Goal: Transaction & Acquisition: Obtain resource

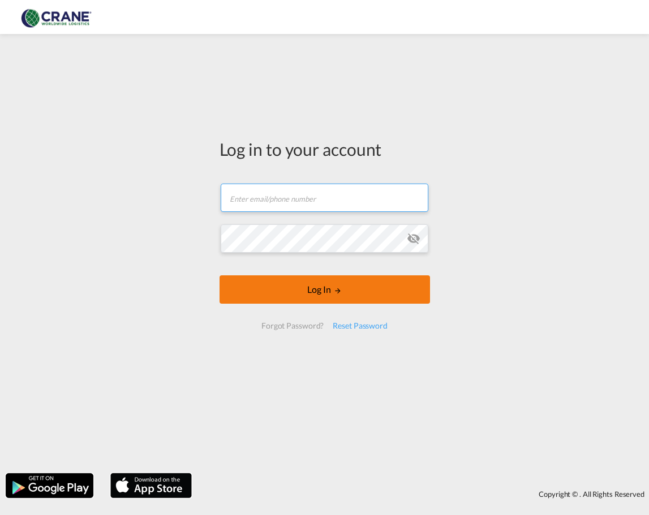
type input "[PERSON_NAME][EMAIL_ADDRESS][DOMAIN_NAME]"
click at [316, 294] on button "Log In" at bounding box center [325, 289] width 211 height 28
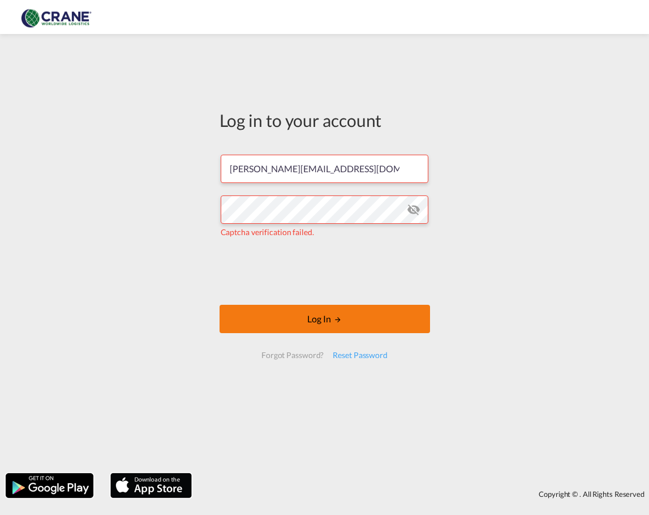
click at [329, 319] on button "Log In" at bounding box center [325, 319] width 211 height 28
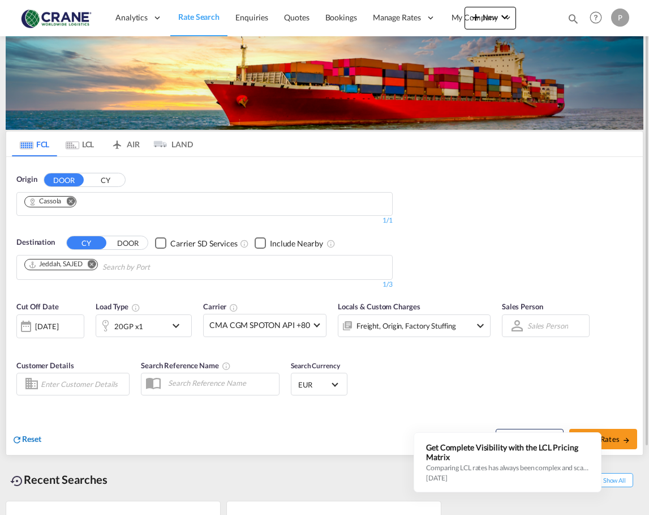
click at [31, 443] on span "Reset" at bounding box center [31, 439] width 19 height 10
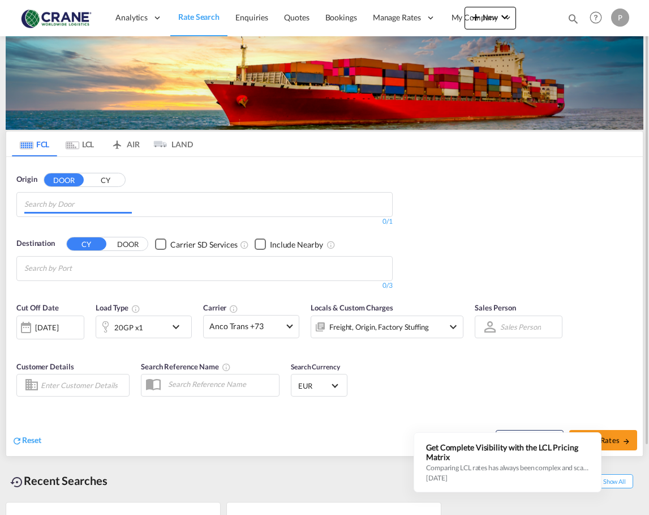
click at [66, 205] on input "Chips input." at bounding box center [78, 204] width 108 height 18
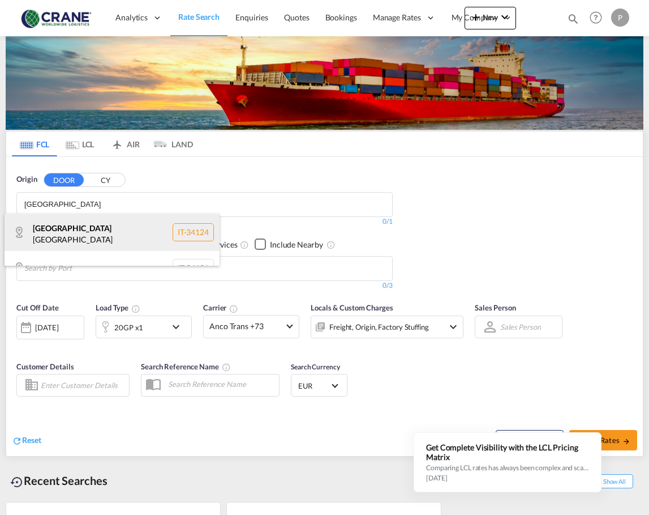
scroll to position [16, 0]
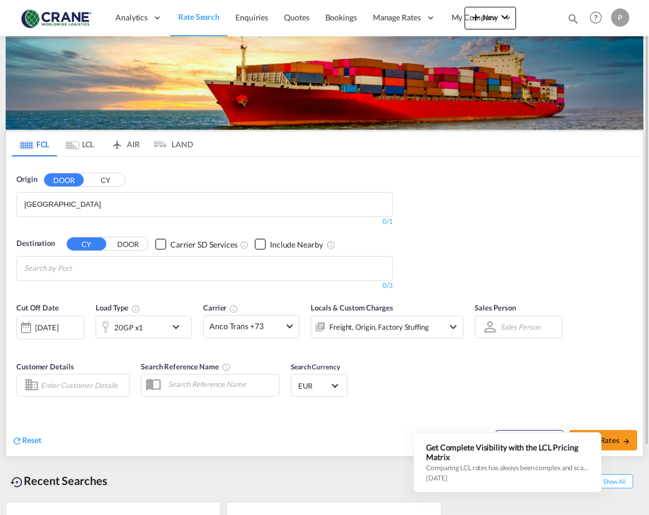
click at [96, 180] on button "CY" at bounding box center [105, 180] width 40 height 13
click at [63, 205] on body "Analytics Reports Dashboard Rate Search Enquiries Quotes Bookings" at bounding box center [324, 257] width 649 height 515
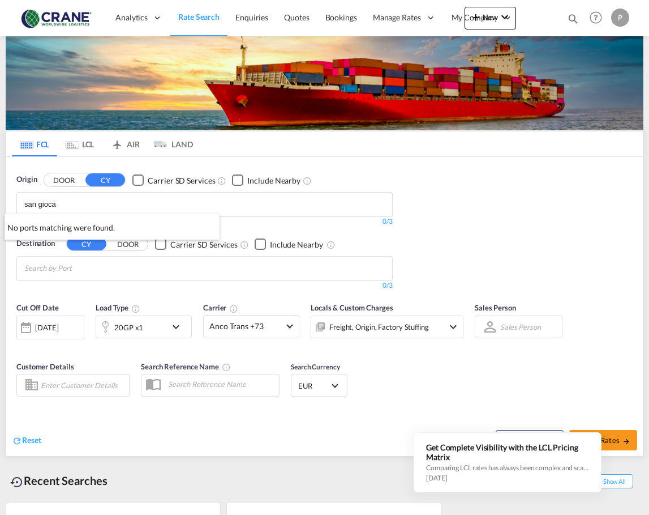
scroll to position [0, 0]
drag, startPoint x: 81, startPoint y: 200, endPoint x: -126, endPoint y: 205, distance: 206.7
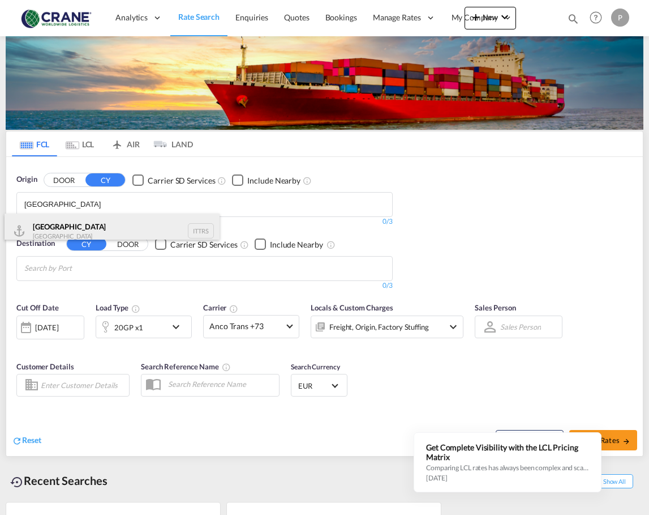
type input "[GEOGRAPHIC_DATA]"
drag, startPoint x: 82, startPoint y: 233, endPoint x: 76, endPoint y: 235, distance: 5.9
click at [78, 234] on div "Trieste Italy ITTRS" at bounding box center [112, 230] width 215 height 34
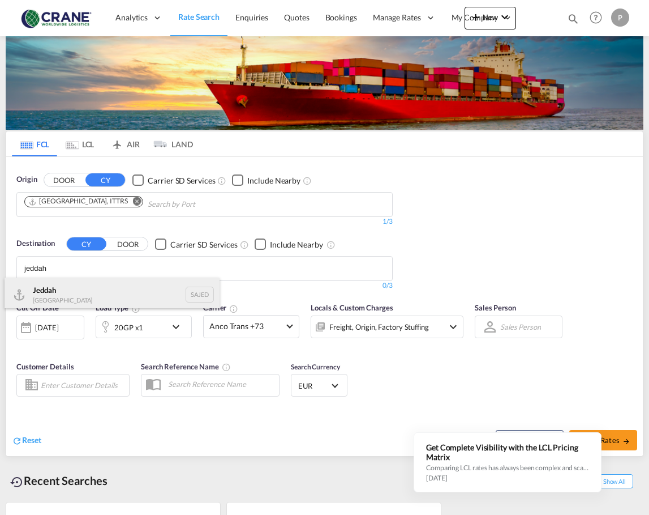
type input "jeddah"
click at [72, 299] on div "Jeddah [GEOGRAPHIC_DATA] SAJED" at bounding box center [112, 294] width 215 height 34
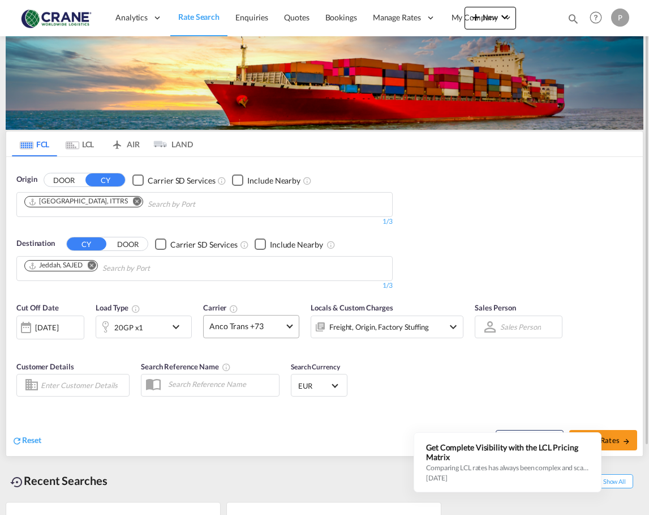
click at [288, 329] on md-select-value "Anco Trans +73" at bounding box center [251, 326] width 95 height 22
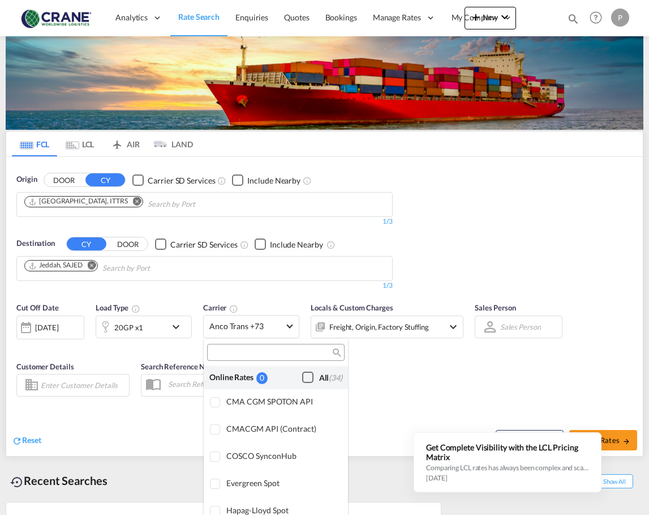
click at [302, 376] on div "Checkbox No Ink" at bounding box center [307, 376] width 11 height 11
click at [160, 325] on md-backdrop at bounding box center [324, 257] width 649 height 515
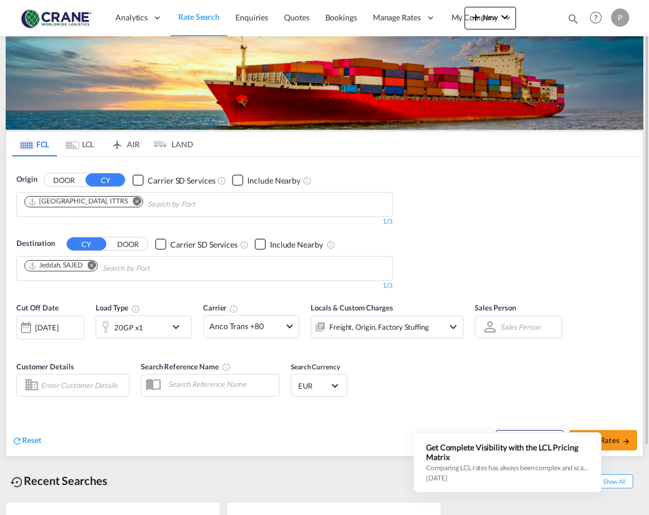
click at [185, 327] on md-icon "icon-chevron-down" at bounding box center [178, 327] width 19 height 14
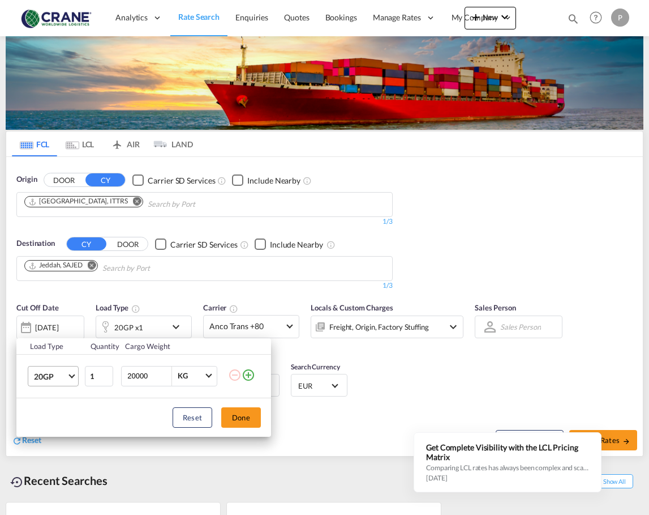
click at [70, 375] on span "Choose: \a20GP" at bounding box center [71, 374] width 6 height 6
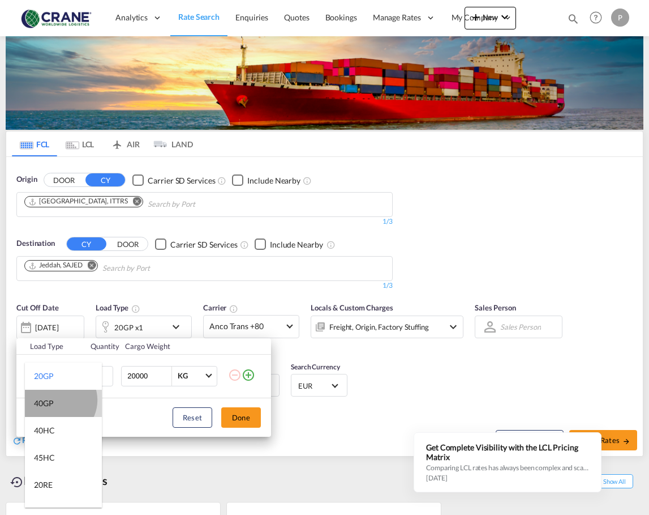
click at [58, 400] on md-option "40GP" at bounding box center [63, 402] width 77 height 27
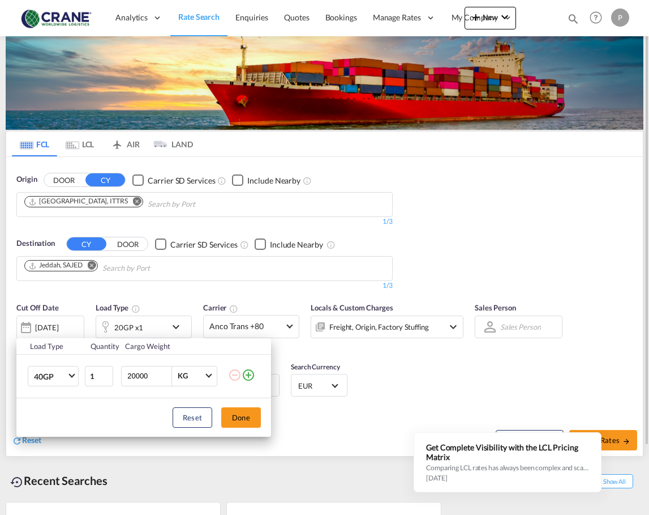
click at [245, 416] on button "Done" at bounding box center [241, 417] width 40 height 20
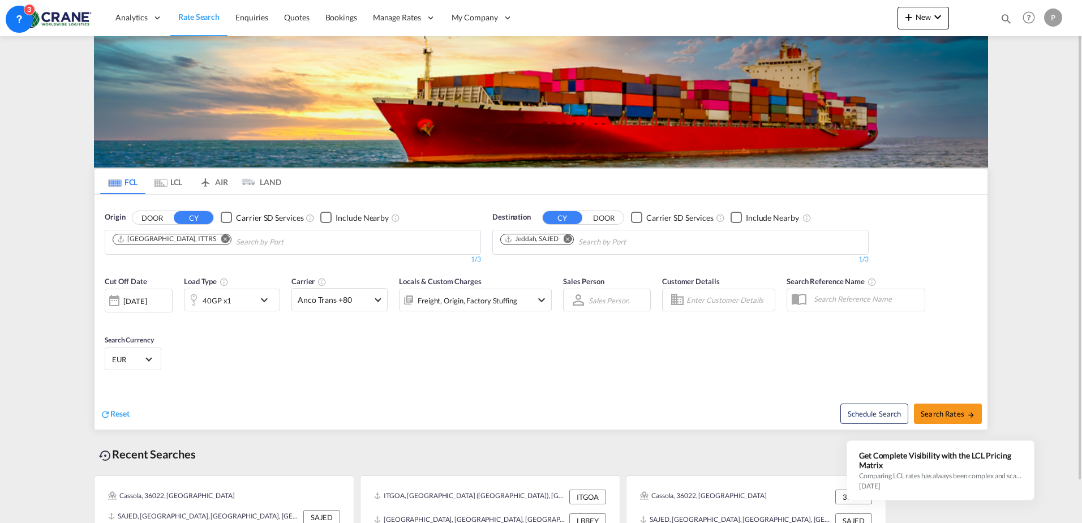
scroll to position [45, 0]
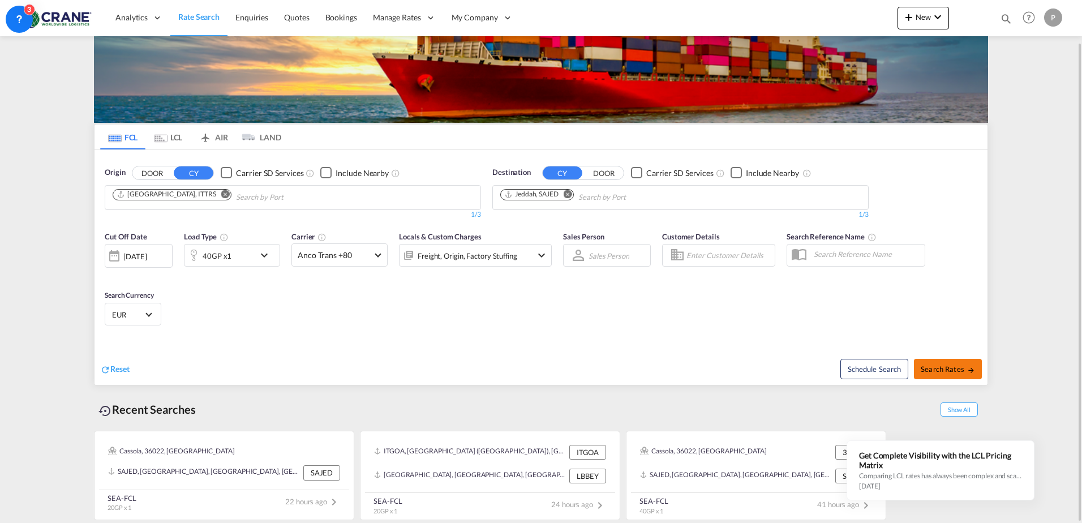
click at [649, 372] on span "Search Rates" at bounding box center [948, 369] width 54 height 9
type input "ITTRS to SAJED / [DATE]"
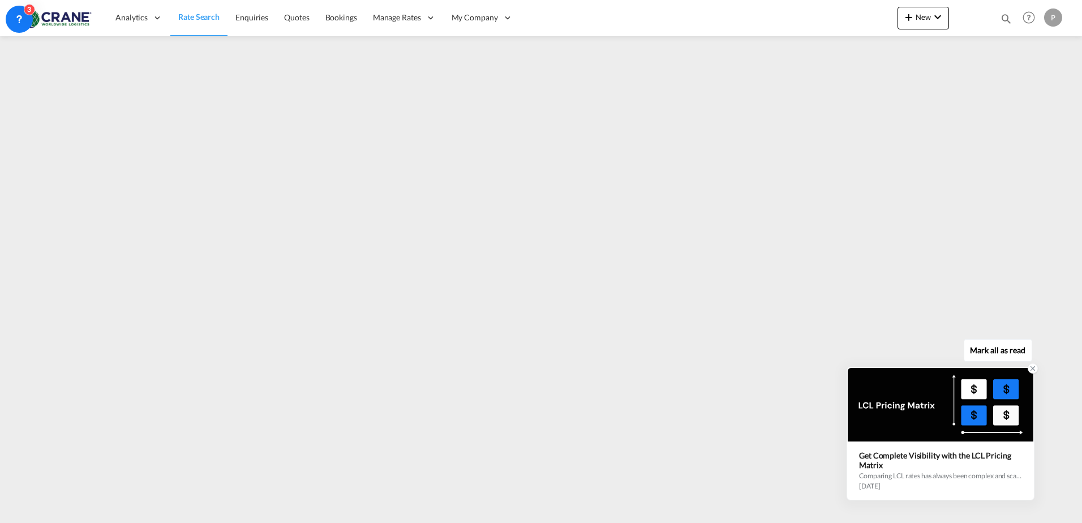
click at [649, 369] on icon at bounding box center [1033, 369] width 4 height 4
